Goal: Information Seeking & Learning: Learn about a topic

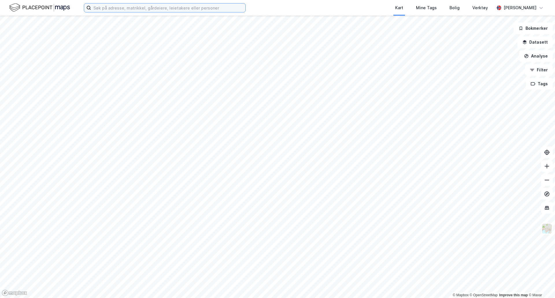
click at [142, 9] on input at bounding box center [168, 7] width 154 height 9
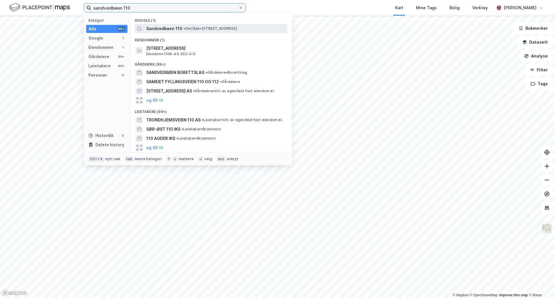
type input "sandvedbøen 110"
click at [188, 30] on span "• Område • [STREET_ADDRESS]" at bounding box center [210, 28] width 53 height 5
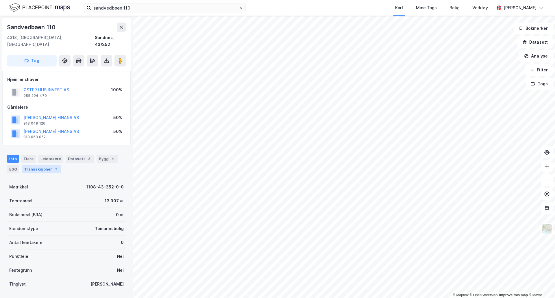
click at [47, 165] on div "Transaksjoner 2" at bounding box center [42, 169] width 40 height 8
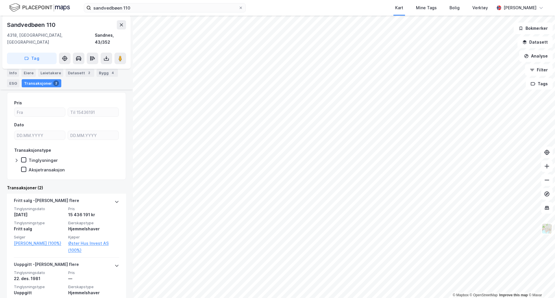
scroll to position [104, 0]
